Goal: Task Accomplishment & Management: Manage account settings

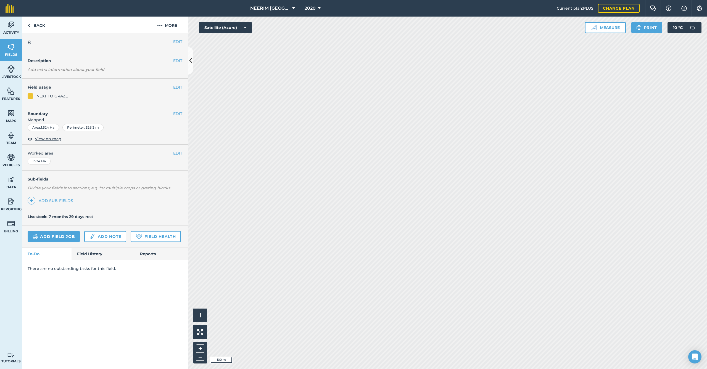
click at [175, 86] on button "EDIT" at bounding box center [177, 87] width 9 height 6
click at [182, 88] on div "EDIT Field usage Day Fert withholding" at bounding box center [105, 92] width 166 height 27
click at [178, 88] on button "EDIT" at bounding box center [177, 87] width 9 height 6
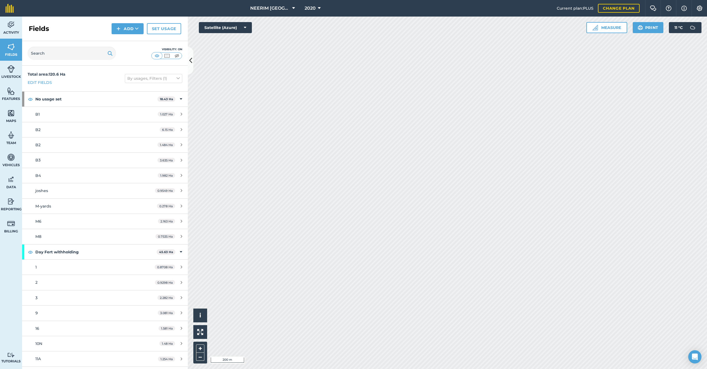
click at [154, 30] on link "Set usage" at bounding box center [164, 28] width 34 height 11
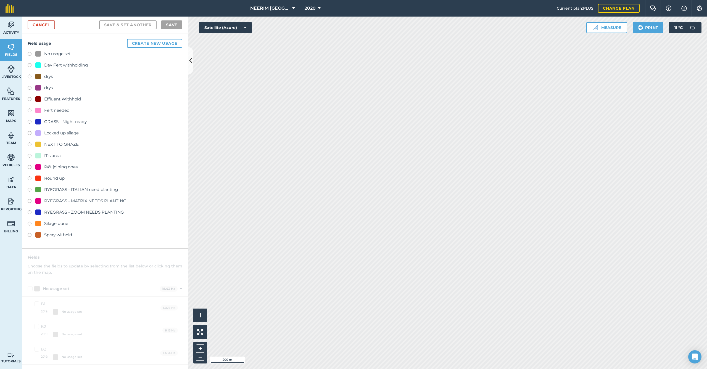
click at [66, 146] on div "NEXT TO GRAZE" at bounding box center [61, 144] width 35 height 7
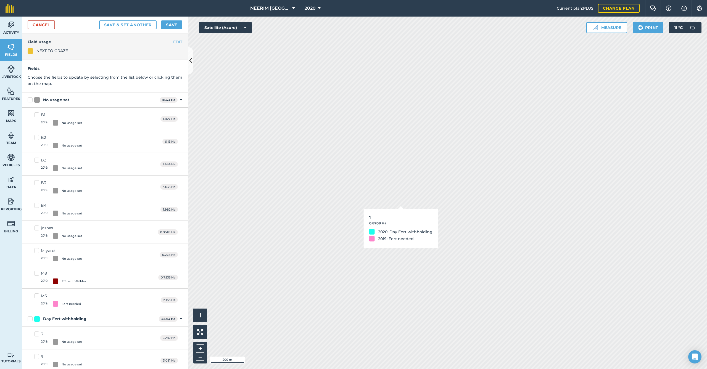
checkbox input "true"
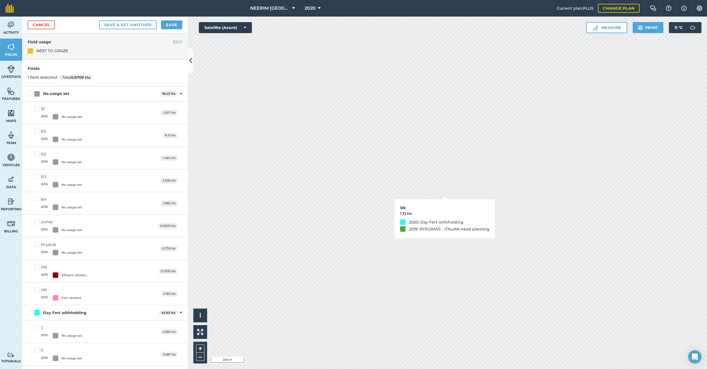
checkbox input "true"
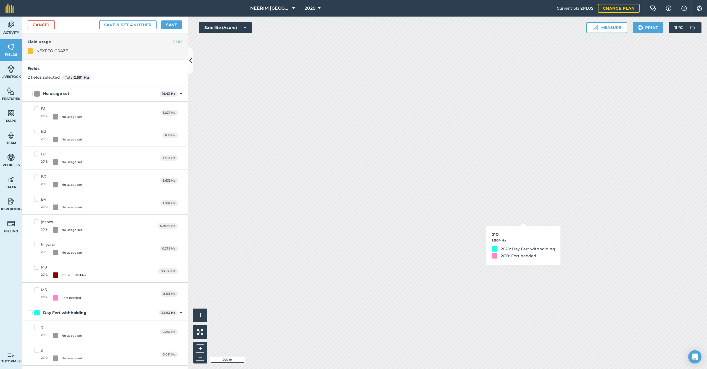
checkbox input "true"
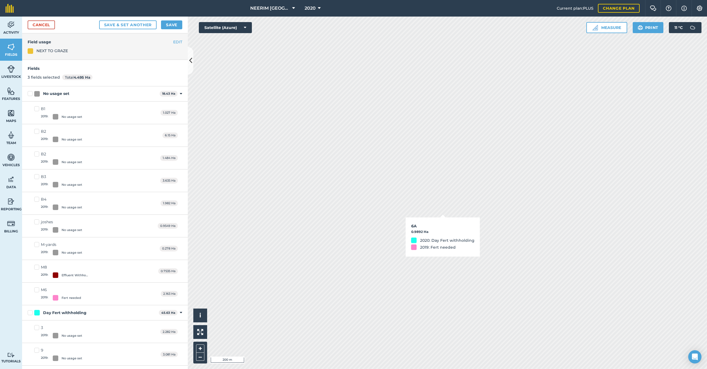
checkbox input "true"
click at [177, 26] on button "Save" at bounding box center [171, 24] width 21 height 9
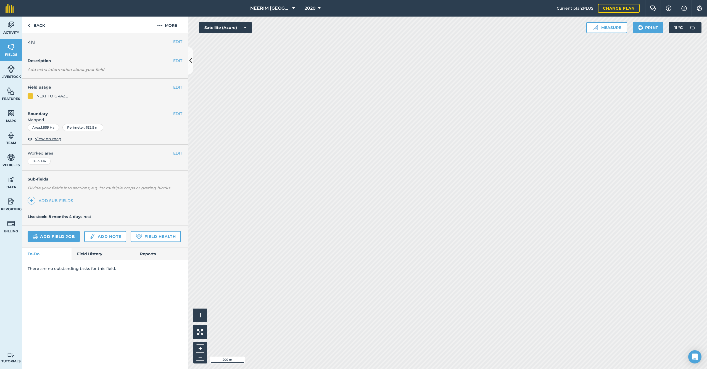
click at [175, 88] on button "EDIT" at bounding box center [177, 87] width 9 height 6
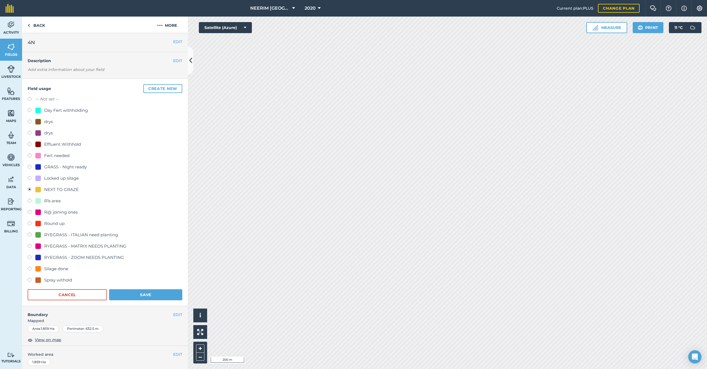
click at [62, 157] on div "Fert needed" at bounding box center [56, 155] width 25 height 7
radio input "true"
radio input "false"
click at [146, 293] on button "Save" at bounding box center [145, 294] width 73 height 11
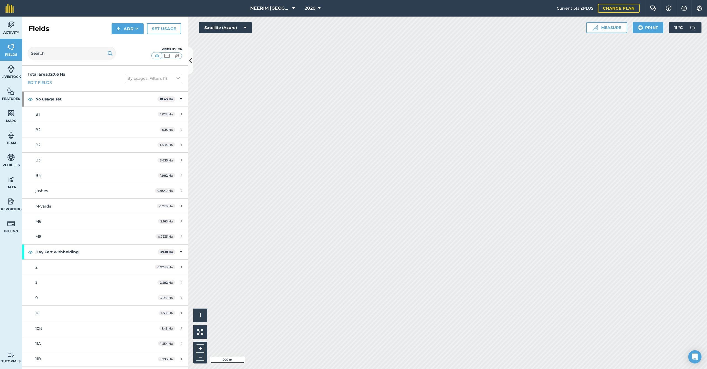
click at [165, 29] on link "Set usage" at bounding box center [164, 28] width 34 height 11
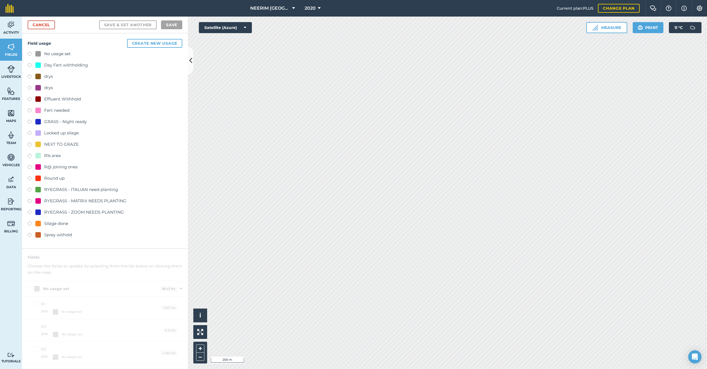
click at [58, 143] on div "NEXT TO GRAZE" at bounding box center [61, 144] width 35 height 7
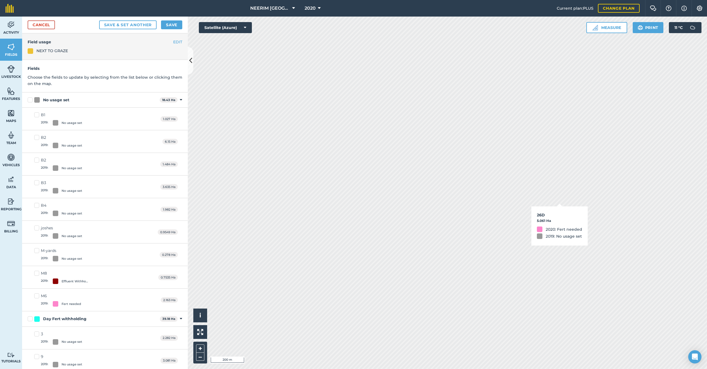
checkbox input "true"
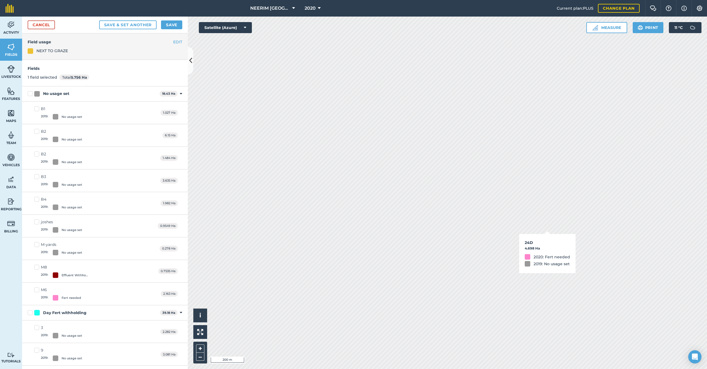
checkbox input "true"
click at [176, 25] on button "Save" at bounding box center [171, 24] width 21 height 9
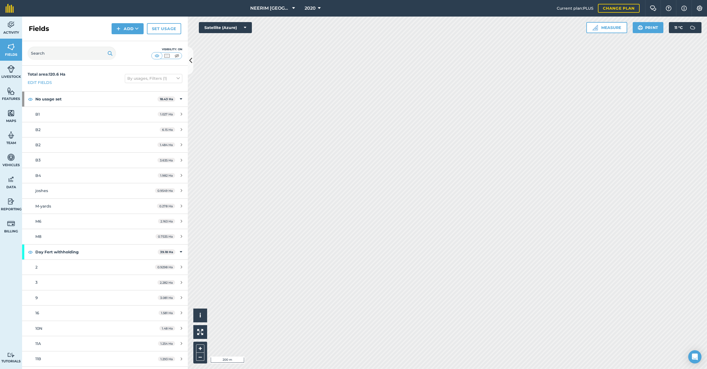
click at [160, 24] on link "Set usage" at bounding box center [164, 28] width 34 height 11
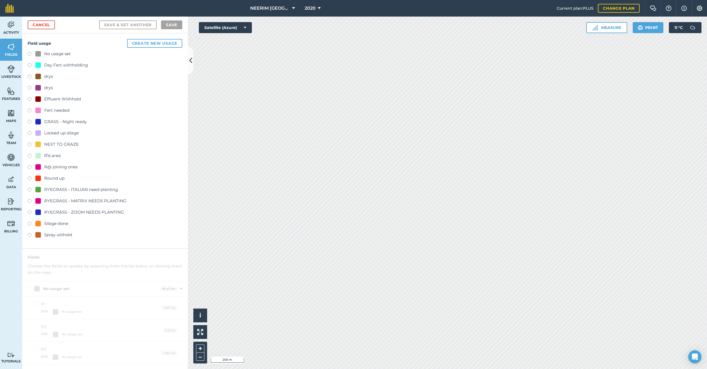
click at [71, 146] on div "NEXT TO GRAZE" at bounding box center [61, 144] width 35 height 7
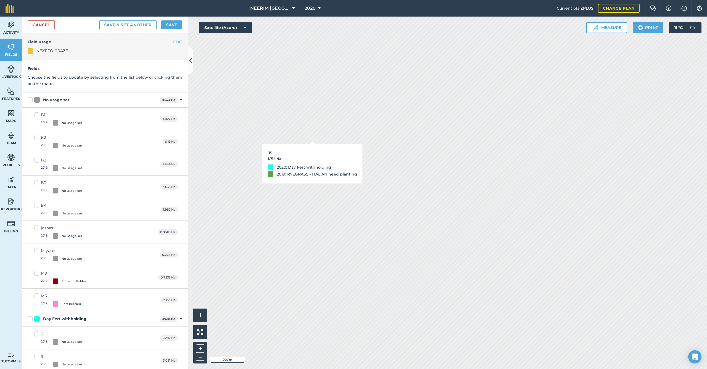
checkbox input "true"
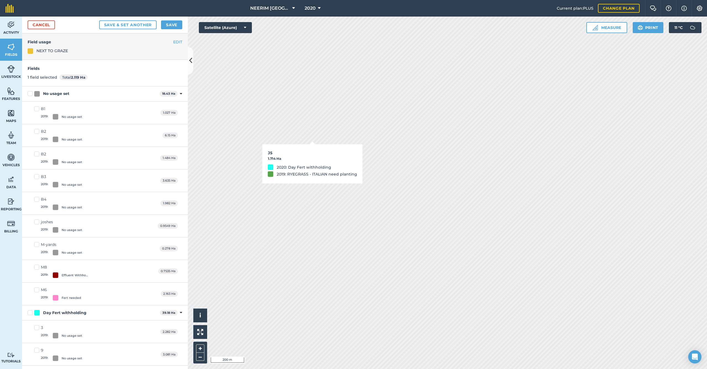
checkbox input "true"
click at [167, 23] on button "Save" at bounding box center [171, 24] width 21 height 9
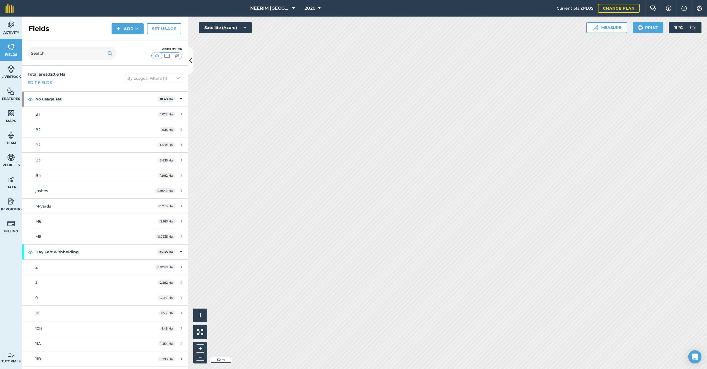
click at [707, 278] on html "NEERIM [GEOGRAPHIC_DATA] 2020 Current plan : PLUS Change plan Farm Chat Help In…" at bounding box center [353, 184] width 707 height 369
click at [321, 10] on button "2020" at bounding box center [312, 8] width 20 height 17
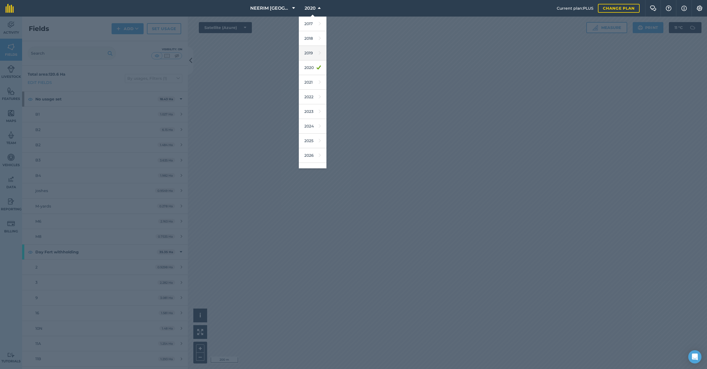
click at [311, 55] on link "2019" at bounding box center [313, 53] width 28 height 15
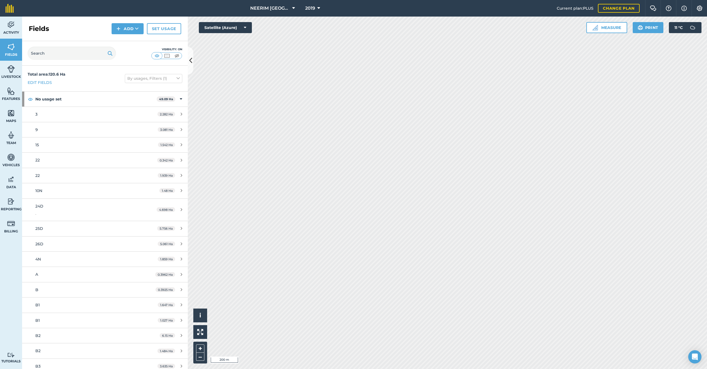
click at [315, 10] on button "2019" at bounding box center [312, 8] width 19 height 17
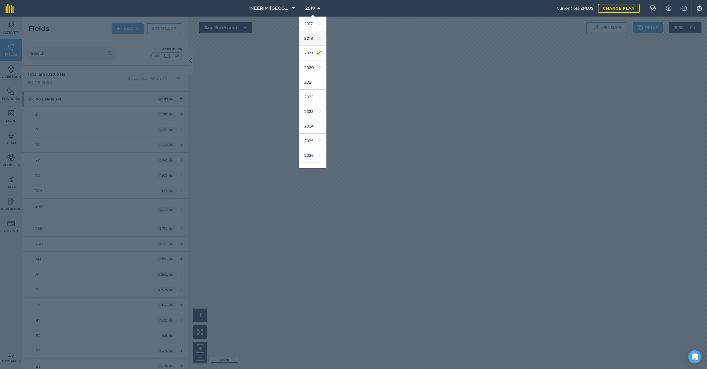
click at [312, 38] on link "2018" at bounding box center [313, 38] width 28 height 15
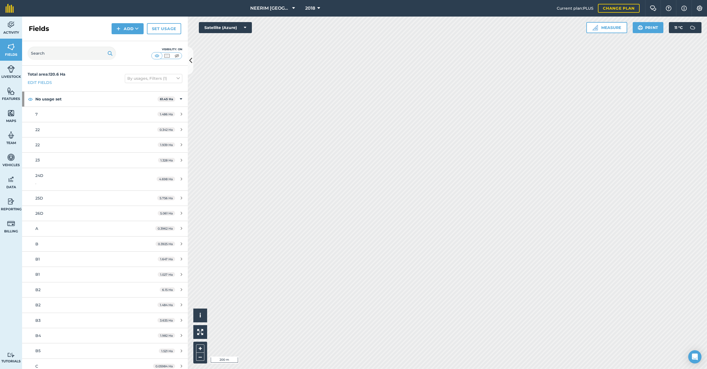
click at [312, 13] on button "2018" at bounding box center [312, 8] width 19 height 17
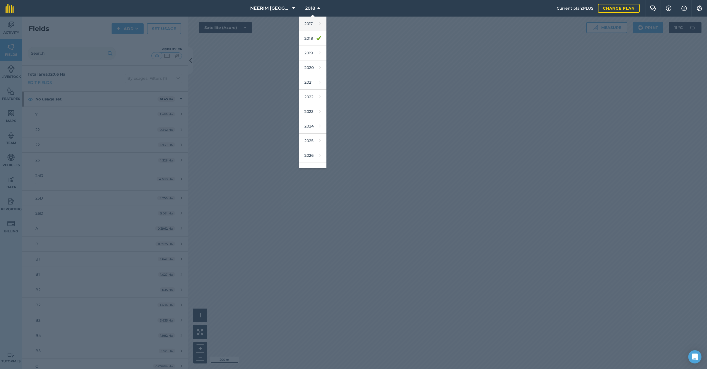
click at [314, 26] on link "2017" at bounding box center [313, 24] width 28 height 15
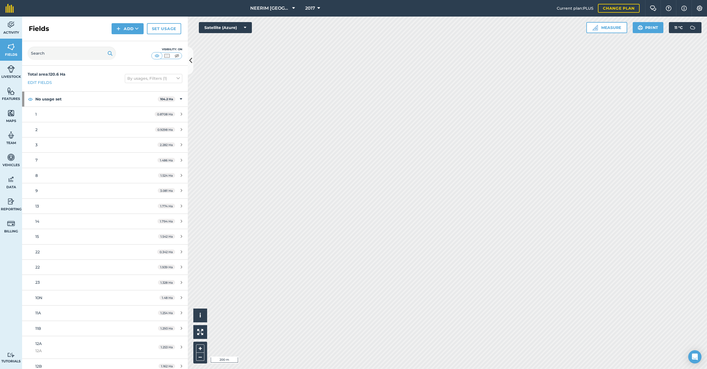
click at [307, 7] on span "2017" at bounding box center [310, 8] width 10 height 7
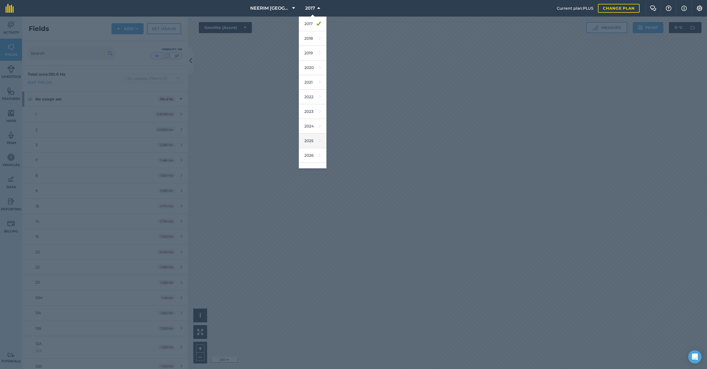
click at [312, 146] on link "2025" at bounding box center [313, 141] width 28 height 15
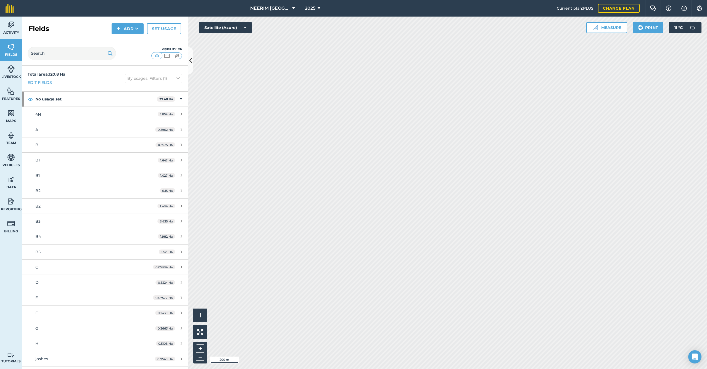
click at [310, 8] on span "2025" at bounding box center [310, 8] width 10 height 7
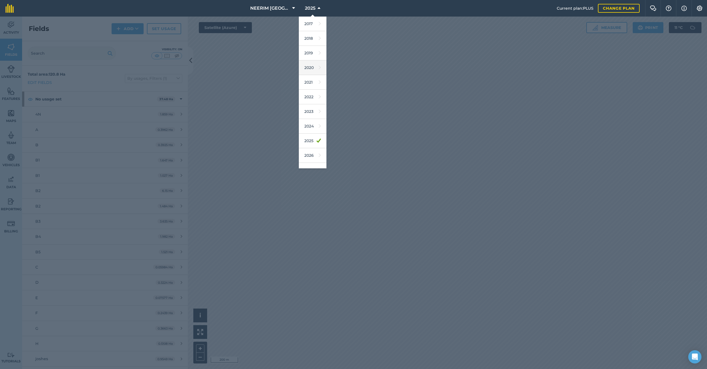
click at [311, 70] on link "2020" at bounding box center [313, 67] width 28 height 15
